Goal: Task Accomplishment & Management: Complete application form

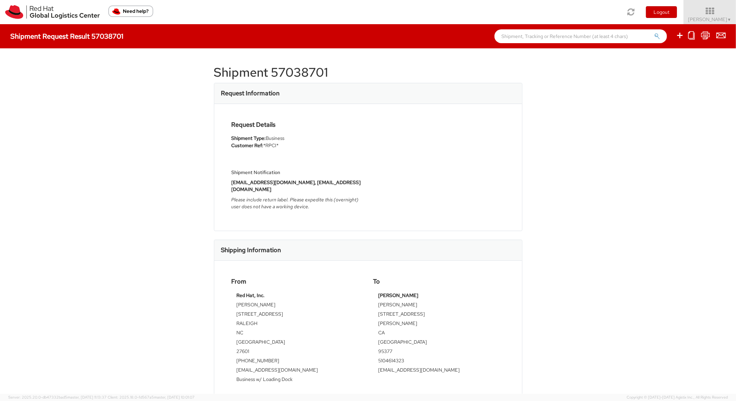
click at [693, 33] on icon at bounding box center [691, 35] width 7 height 9
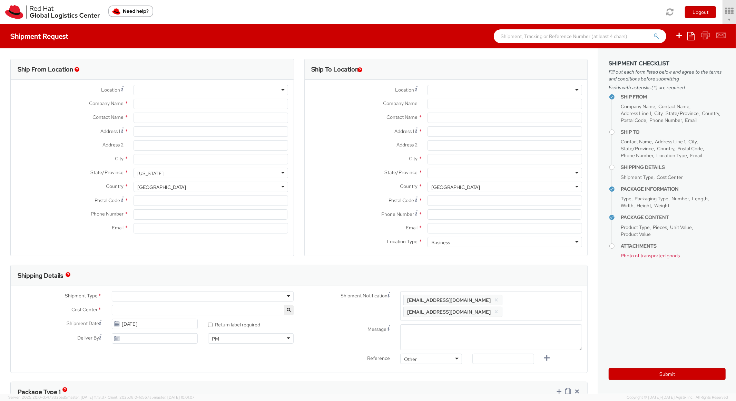
type input "Red Hat, Inc."
type input "[PERSON_NAME]"
type input "[STREET_ADDRESS]"
type input "RALEIGH"
type input "27601"
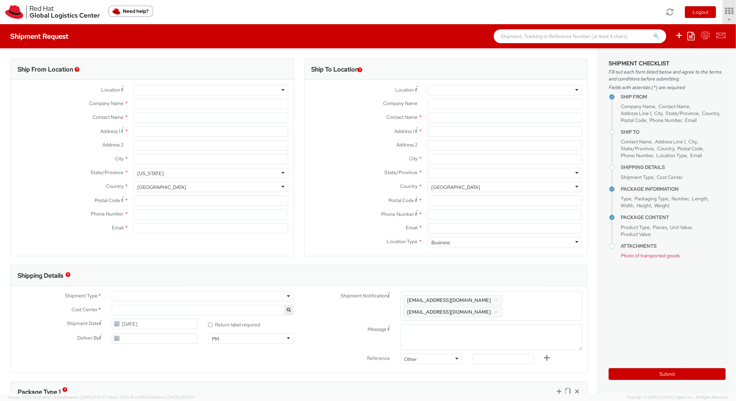
type input "[PHONE_NUMBER]"
type input "[EMAIL_ADDRESS][DOMAIN_NAME]"
type input "[PERSON_NAME]"
type input "[STREET_ADDRESS]"
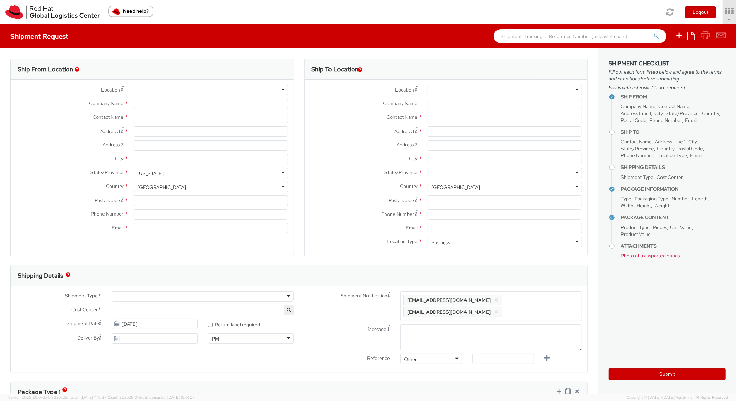
type input "[PERSON_NAME]"
type input "95377"
type input "5104614323"
type input "[EMAIL_ADDRESS][DOMAIN_NAME]"
type textarea "Please include return label. Please expedite this (overnight) user does not hav…"
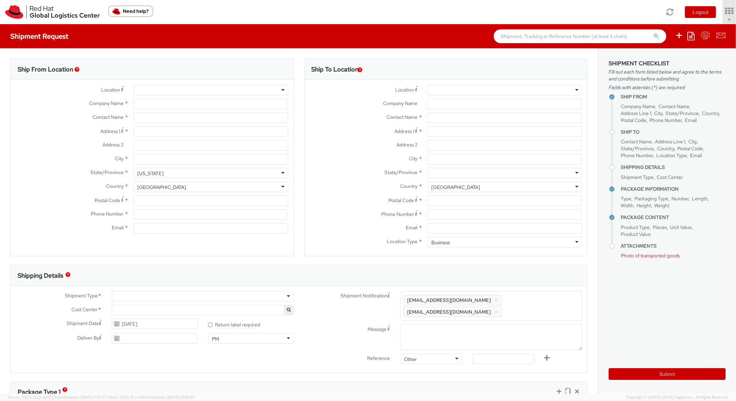
type input "*RPCI*"
select select
type input "1"
type input "18"
type input "14"
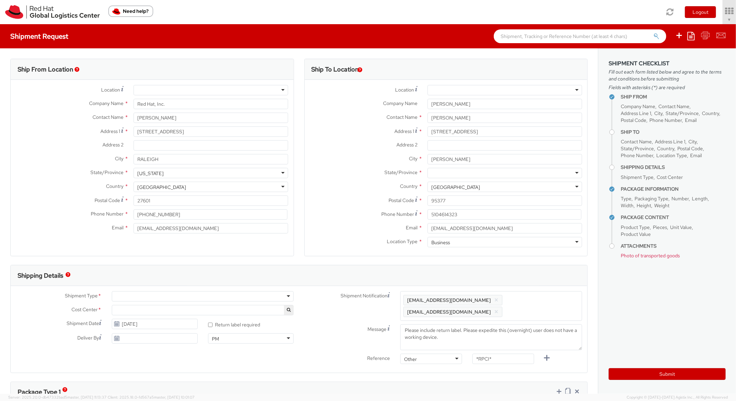
type input "4"
type input "7"
type input "DEVELOPER/DESIGNER - Apple"
select select
type input "2,000.00"
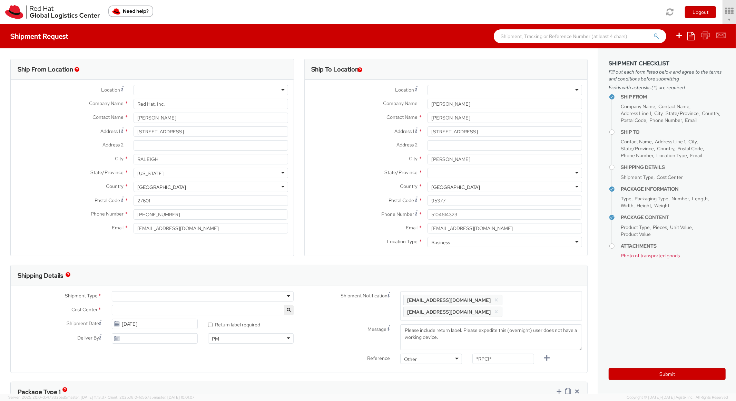
type input "2,000.00"
select select "850"
select select "LAPTOP"
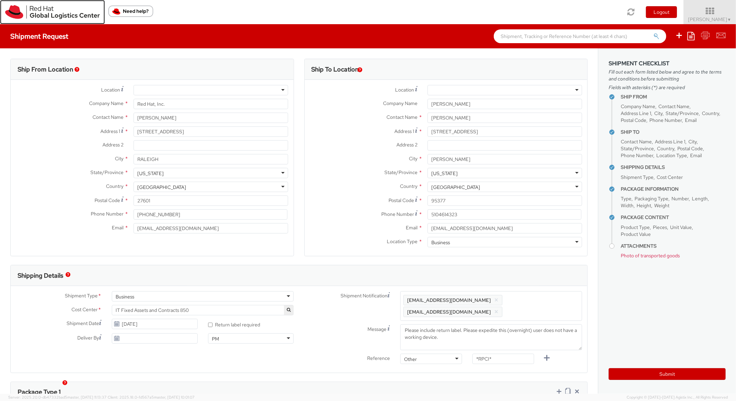
click at [21, 15] on img at bounding box center [52, 12] width 95 height 14
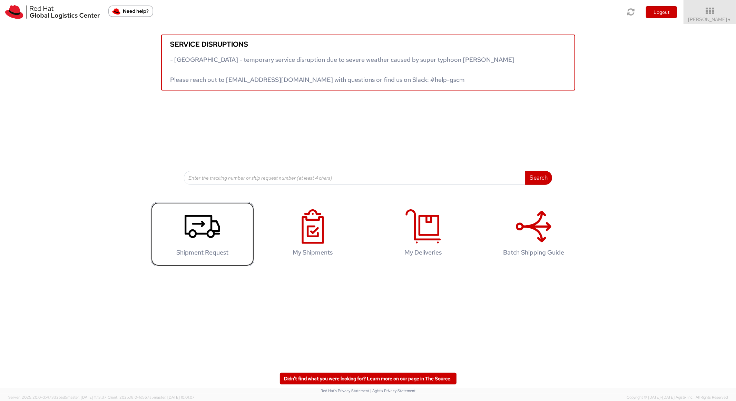
click at [204, 233] on use at bounding box center [203, 226] width 36 height 23
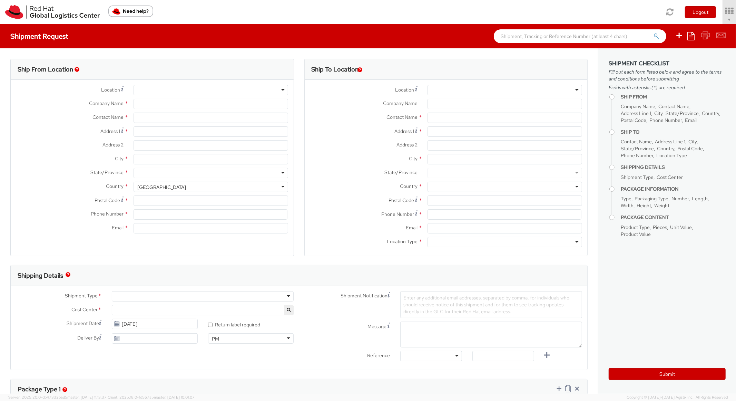
type input "Red Hat, Inc."
type input "[PERSON_NAME]"
type input "[STREET_ADDRESS]"
type input "RALEIGH"
type input "27601"
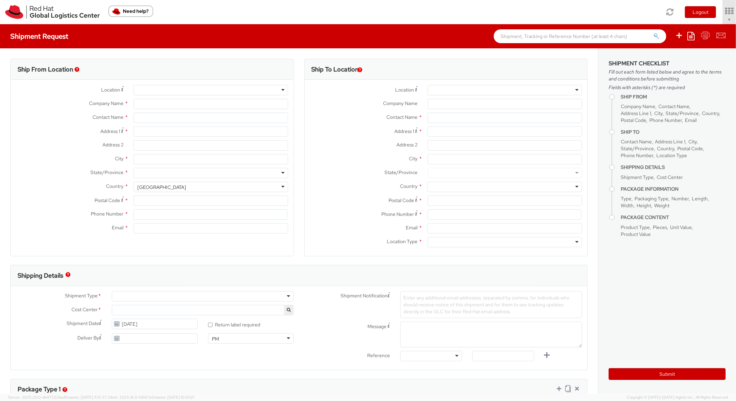
type input "[PHONE_NUMBER]"
type input "[EMAIL_ADDRESS][DOMAIN_NAME]"
select select "850"
select select
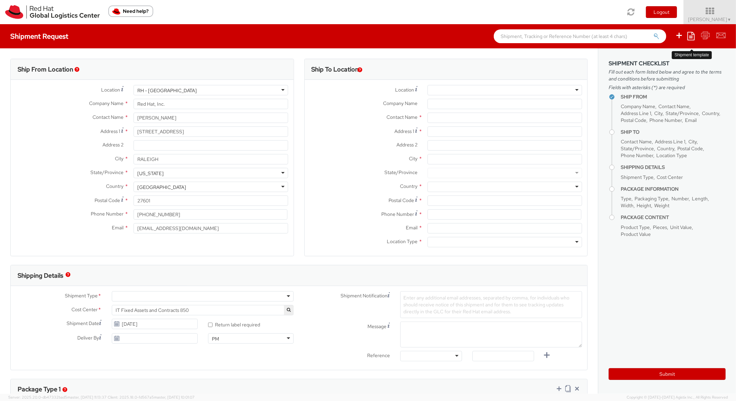
click at [691, 38] on icon at bounding box center [691, 36] width 7 height 8
click at [675, 54] on link "Create from template" at bounding box center [664, 57] width 60 height 9
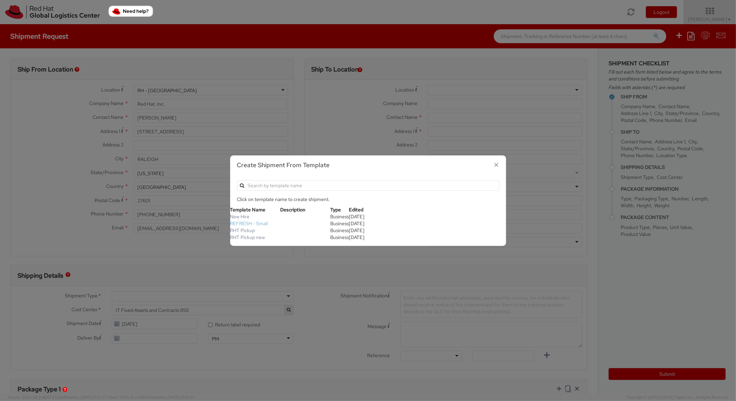
click at [254, 225] on link "REFRESH - Small" at bounding box center [249, 223] width 38 height 6
type textarea "Please include return label."
type input "*RPCI*"
select select "LAPTOP"
type input "1"
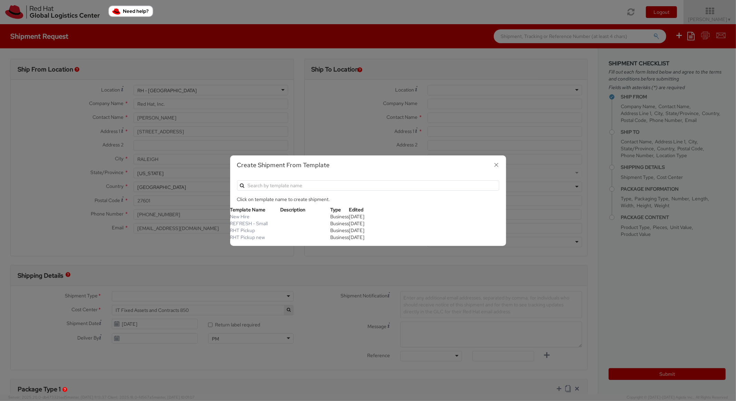
type input "18"
type input "14"
type input "4"
type input "7"
type input "*Laptop Model*"
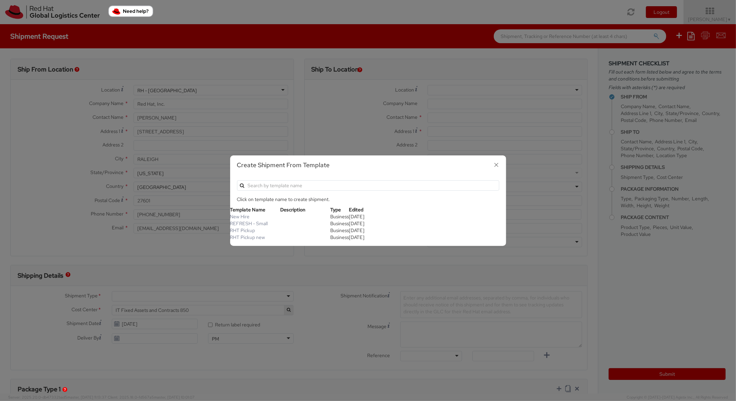
select select "LAPTOP"
type input "2,000.00"
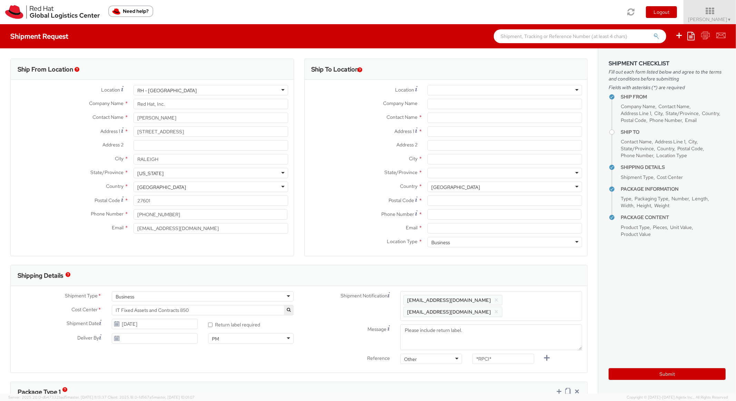
scroll to position [21, 0]
select select
click at [461, 130] on input "Address 1 *" at bounding box center [505, 131] width 155 height 10
paste input "42 Citron Knoll"
type input "42 Citron Knoll"
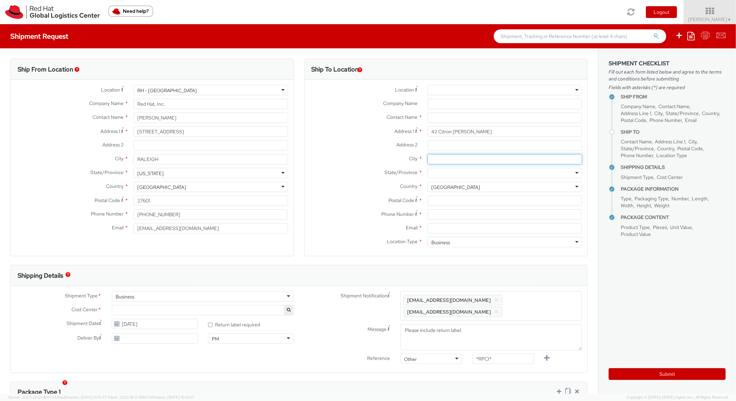
click at [446, 159] on input "City *" at bounding box center [505, 159] width 155 height 10
paste input "Orinda"
type input "Orinda"
click at [452, 173] on div at bounding box center [505, 173] width 155 height 10
type input "cali"
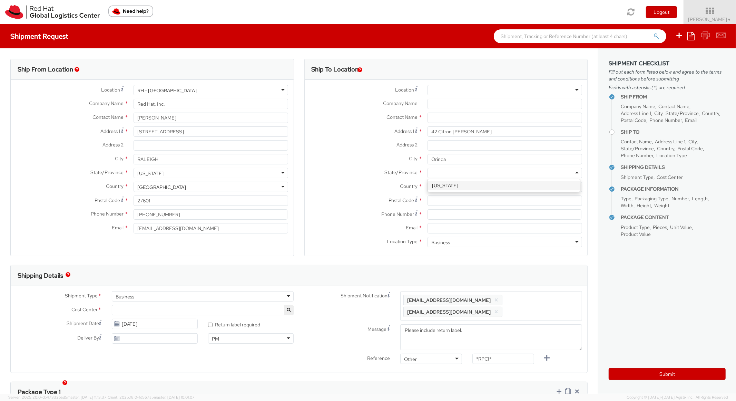
scroll to position [0, 0]
click at [431, 200] on input "Postal Code *" at bounding box center [505, 200] width 155 height 10
paste input "94563"
type input "94563"
click at [319, 180] on div "State/Province * California California Alabama Alaska Arizona Arkansas Armed Fo…" at bounding box center [446, 175] width 283 height 14
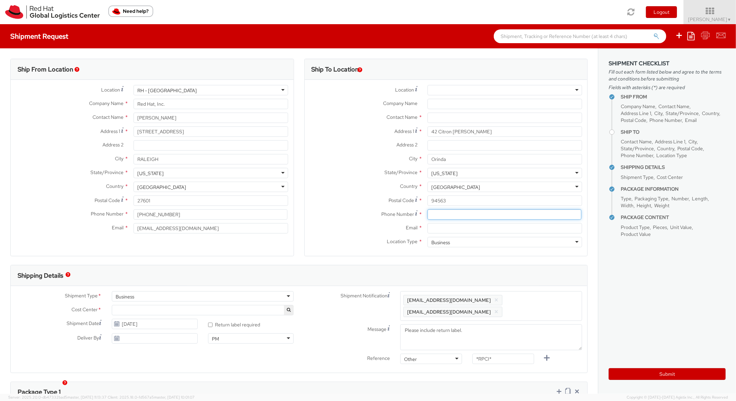
click at [446, 219] on input at bounding box center [505, 214] width 154 height 10
paste input "4156723262"
type input "4156723262"
click at [339, 202] on label "Postal Code *" at bounding box center [364, 199] width 118 height 9
click at [428, 202] on input "94563" at bounding box center [505, 200] width 155 height 10
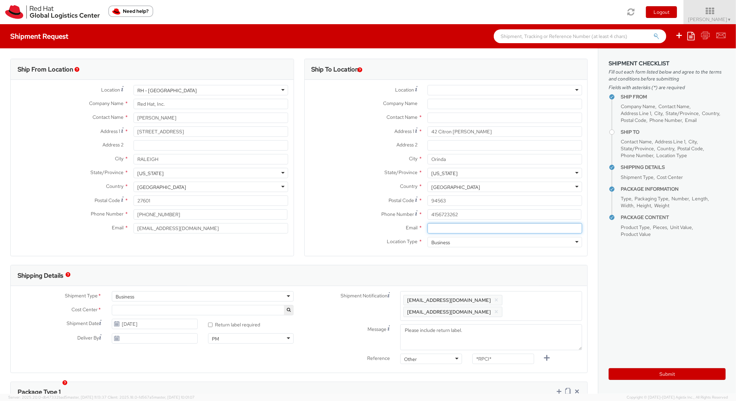
click at [454, 231] on input "Email *" at bounding box center [505, 228] width 155 height 10
paste input "jebishop@redhat.com"
type input "jebishop@redhat.com"
click at [543, 304] on span "Enter any additional email addresses, separated by comma, for individuals who s…" at bounding box center [491, 305] width 176 height 21
paste input "jebishop@redhat.com"
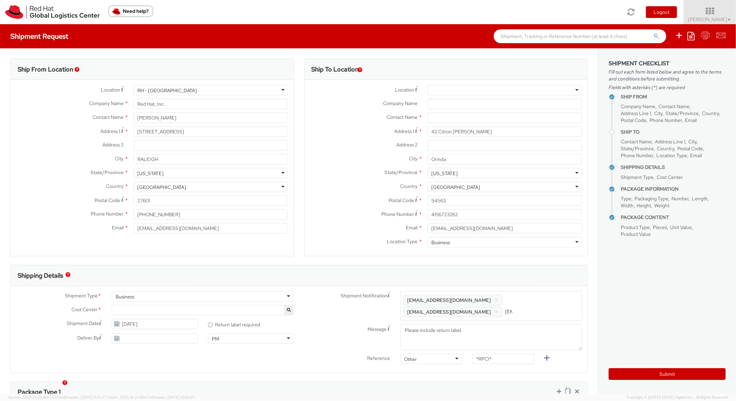
scroll to position [0, 39]
type input "jebishop@redhat.com"
click at [544, 269] on div "Shipping Details" at bounding box center [299, 275] width 577 height 21
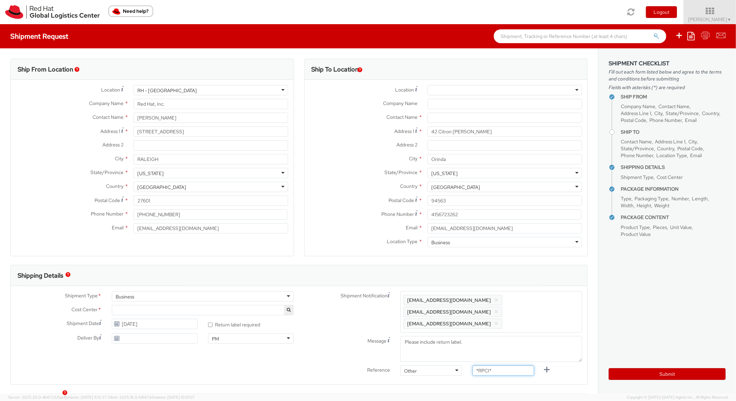
paste input "RPCI0082107"
drag, startPoint x: 493, startPoint y: 360, endPoint x: 428, endPoint y: 348, distance: 66.1
click at [428, 349] on div "Shipment Notification Enter any additional email addresses, separated by comma,…" at bounding box center [443, 335] width 289 height 88
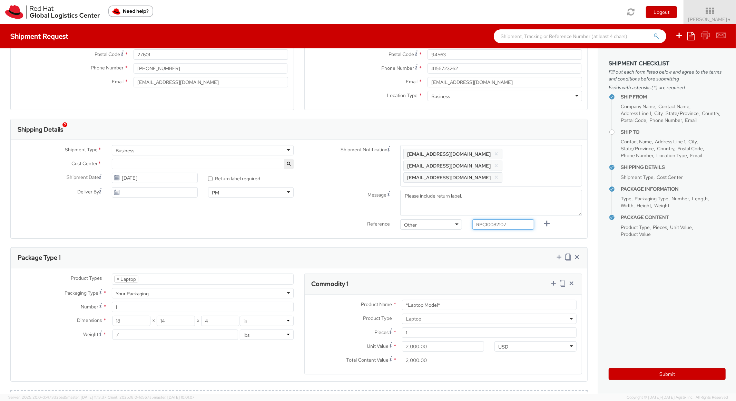
scroll to position [291, 0]
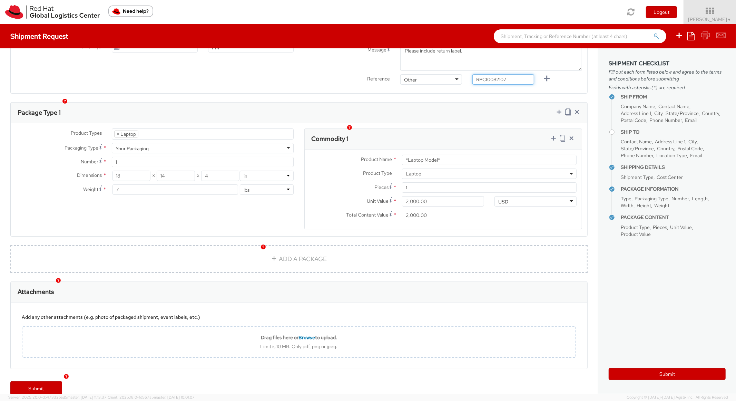
type input "RPCI0082107"
drag, startPoint x: 430, startPoint y: 143, endPoint x: 345, endPoint y: 130, distance: 85.9
click at [345, 130] on div "Commodity 1 Product Name * *Laptop Model* Product Type * Documents Docking Stat…" at bounding box center [443, 178] width 278 height 101
paste input "DEVELOPER/DESIGNER - Apple"
type input "DEVELOPER/DESIGNER - Apple"
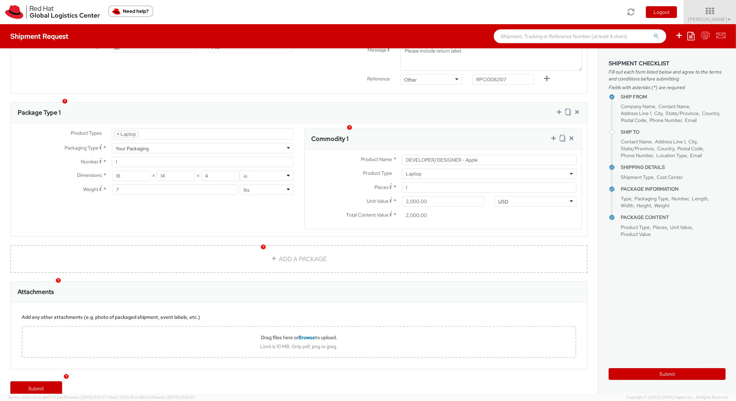
click at [406, 129] on div "Commodity 1" at bounding box center [443, 139] width 277 height 21
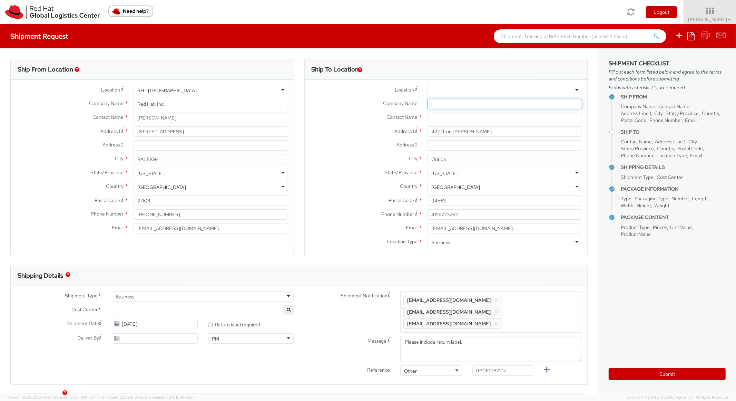
paste input "Jennie Bishop"
click at [455, 109] on input "Jennie Bishop" at bounding box center [505, 104] width 155 height 10
type input "Jennie Bishop"
click at [447, 119] on input "text" at bounding box center [505, 118] width 155 height 10
paste input "Jennie Bishop"
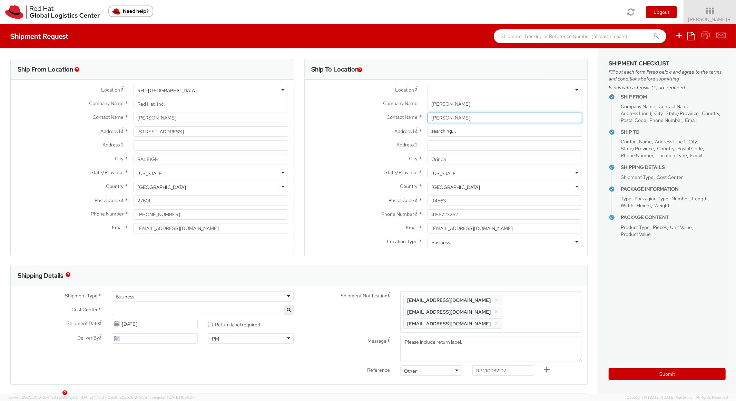
type input "Jennie Bishop"
click at [383, 127] on label "Address 1 *" at bounding box center [364, 130] width 118 height 9
click at [428, 127] on input "42 Citron Knoll" at bounding box center [505, 131] width 155 height 10
drag, startPoint x: 494, startPoint y: 107, endPoint x: 388, endPoint y: 107, distance: 106.0
click at [390, 107] on div "Company Name * Jennie Bishop" at bounding box center [446, 104] width 283 height 10
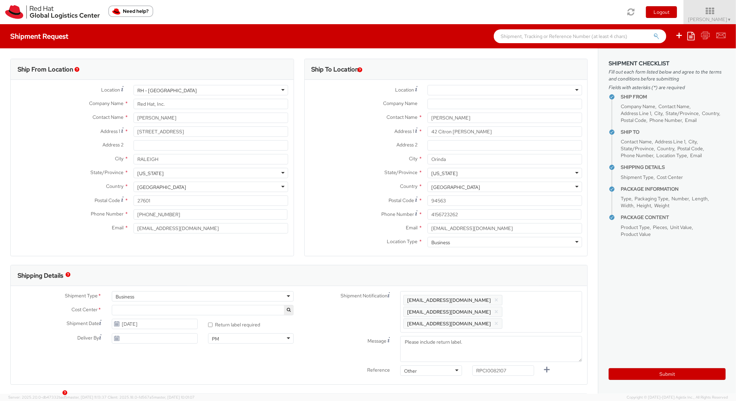
click at [339, 122] on div "Contact Name * Jennie Bishop Jennie Bishop Red Hat - ( Jennie Bishop )" at bounding box center [446, 118] width 283 height 10
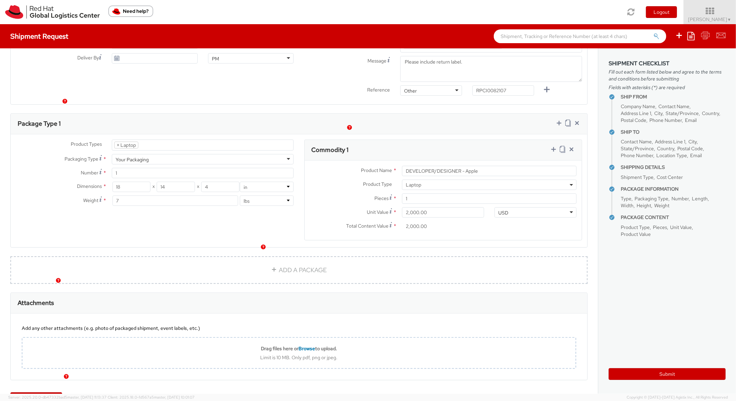
scroll to position [291, 0]
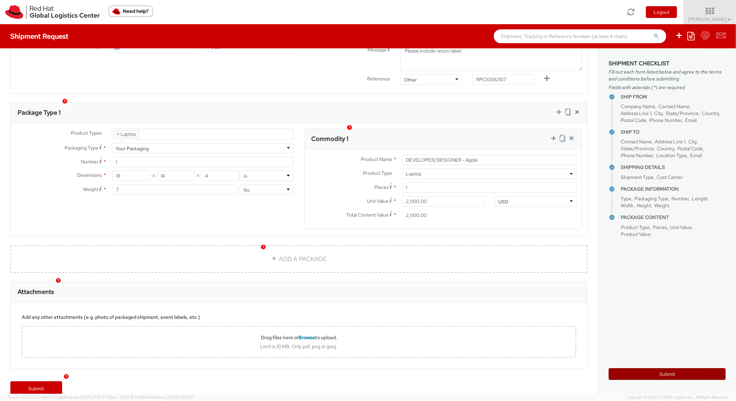
click at [616, 373] on button "Submit" at bounding box center [667, 374] width 117 height 12
type input "Jennie Bishop"
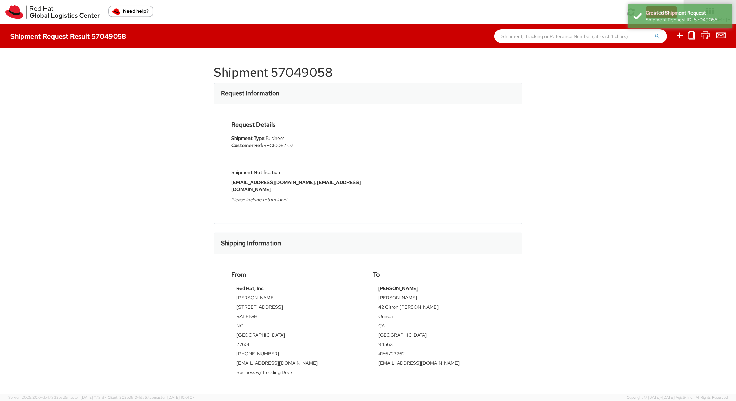
click at [303, 66] on h1 "Shipment 57049058" at bounding box center [368, 73] width 309 height 14
click at [302, 69] on h1 "Shipment 57049058" at bounding box center [368, 73] width 309 height 14
copy h1 "57049058"
